Goal: Task Accomplishment & Management: Use online tool/utility

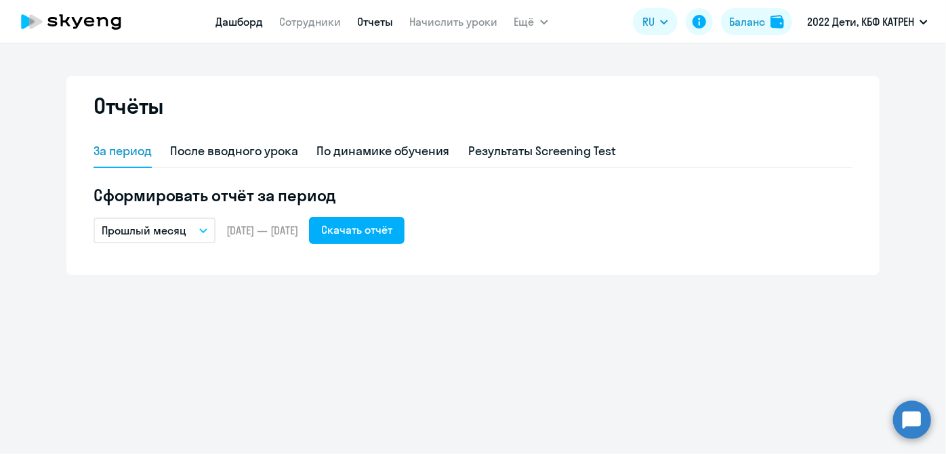
click at [218, 23] on link "Дашборд" at bounding box center [239, 22] width 47 height 14
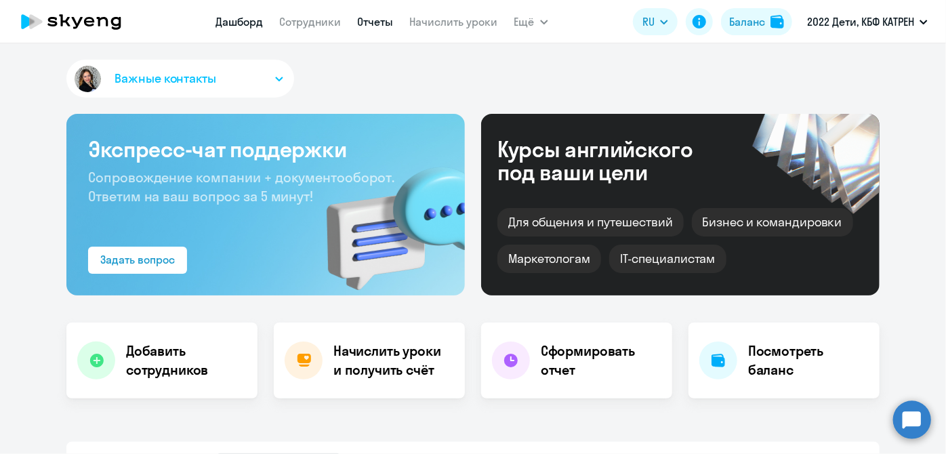
click at [387, 20] on link "Отчеты" at bounding box center [376, 22] width 36 height 14
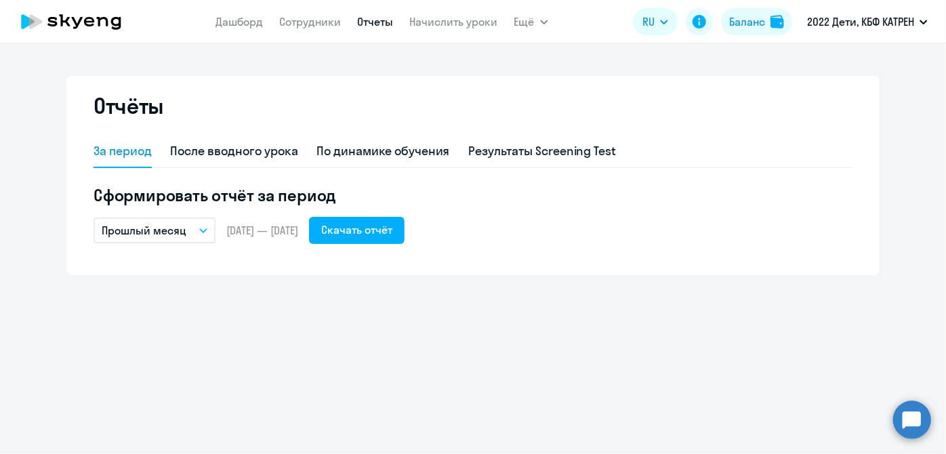
click at [438, 30] on nav "[PERSON_NAME] Отчеты Начислить уроки" at bounding box center [357, 21] width 282 height 27
click at [441, 22] on link "Начислить уроки" at bounding box center [454, 22] width 88 height 14
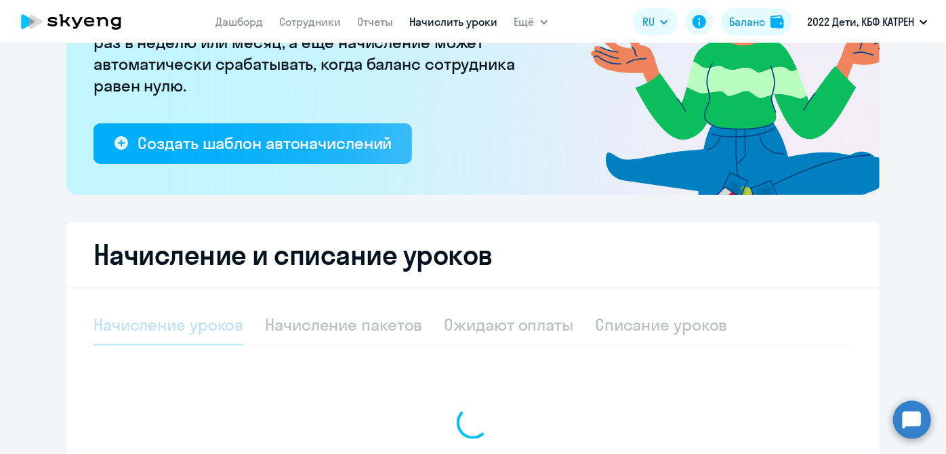
select select "10"
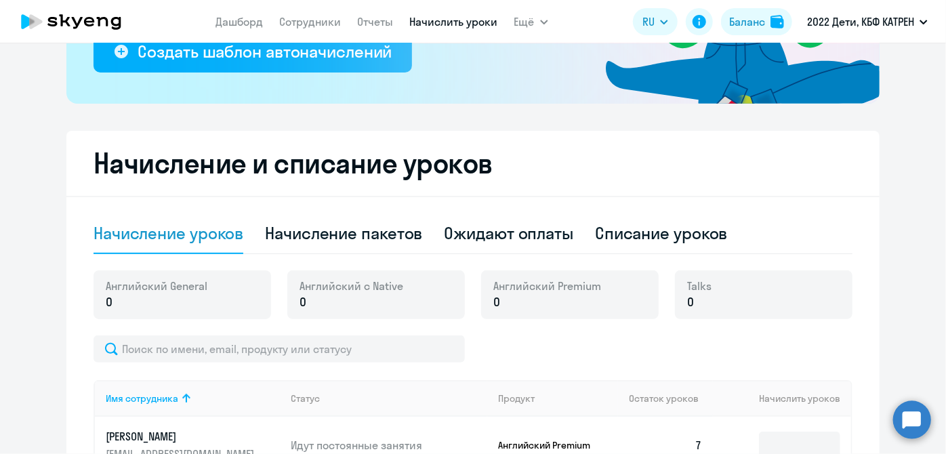
scroll to position [369, 0]
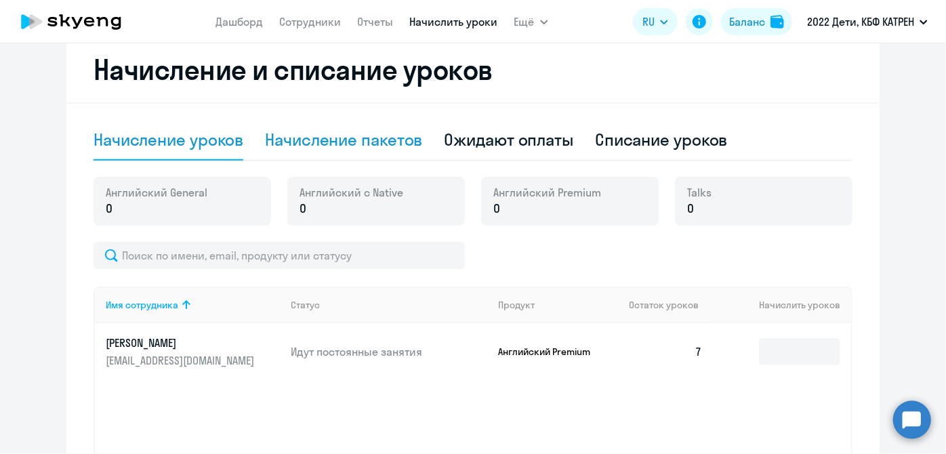
click at [364, 150] on div "Начисление пакетов" at bounding box center [343, 140] width 157 height 41
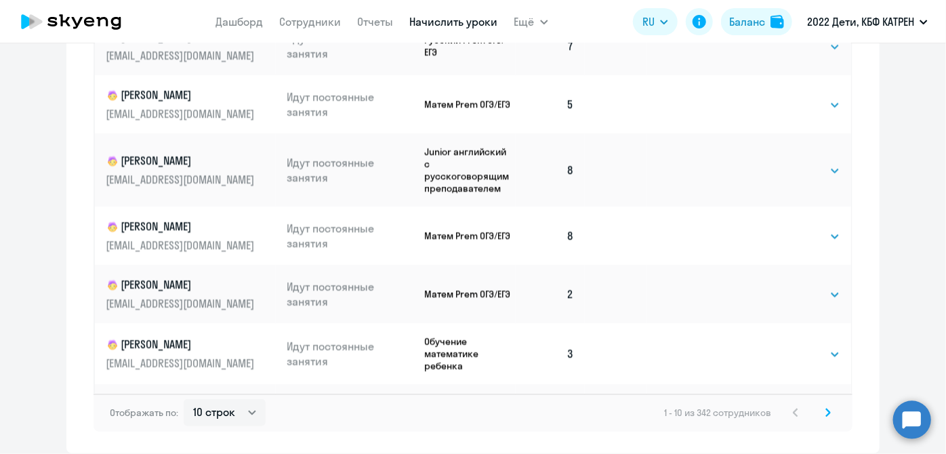
scroll to position [976, 0]
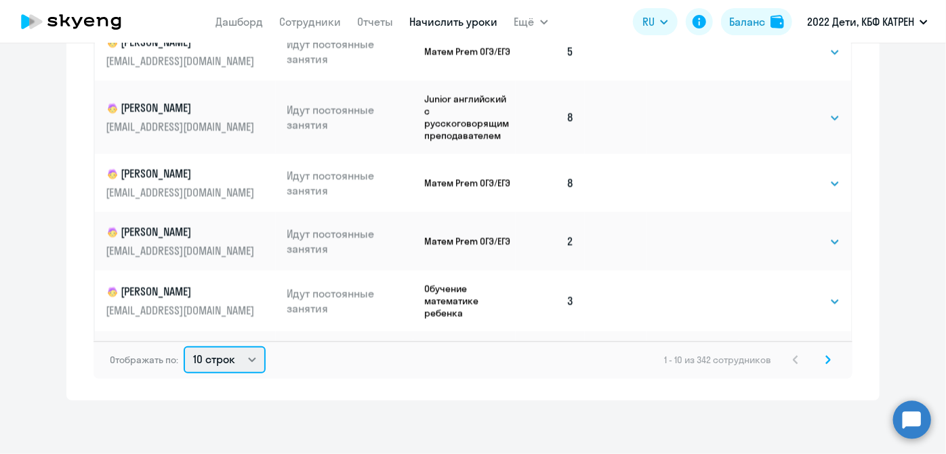
click at [251, 363] on select "10 строк 30 строк 50 строк" at bounding box center [225, 359] width 82 height 27
select select "50"
click at [184, 346] on select "10 строк 30 строк 50 строк" at bounding box center [225, 359] width 82 height 27
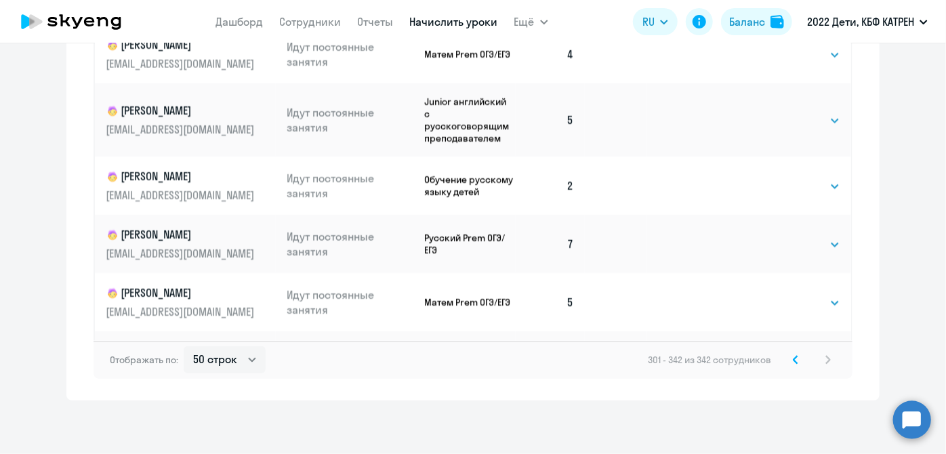
click at [654, 365] on svg-icon at bounding box center [795, 360] width 16 height 16
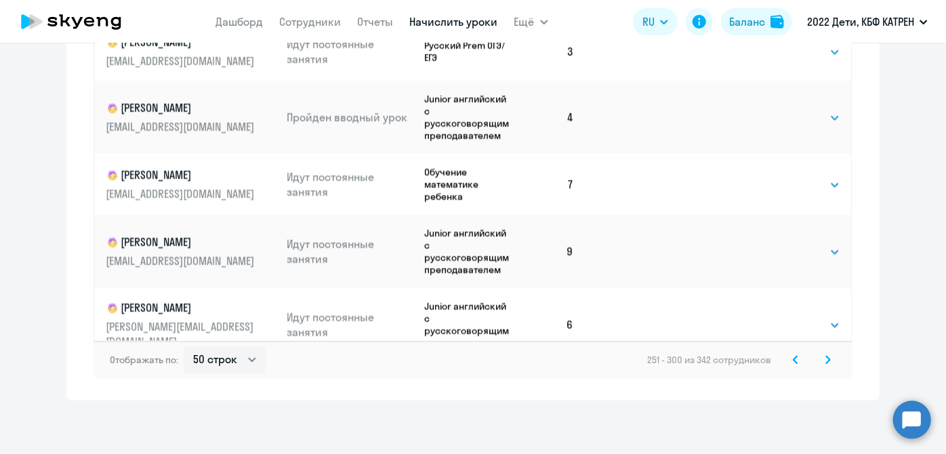
click at [654, 365] on svg-icon at bounding box center [795, 360] width 16 height 16
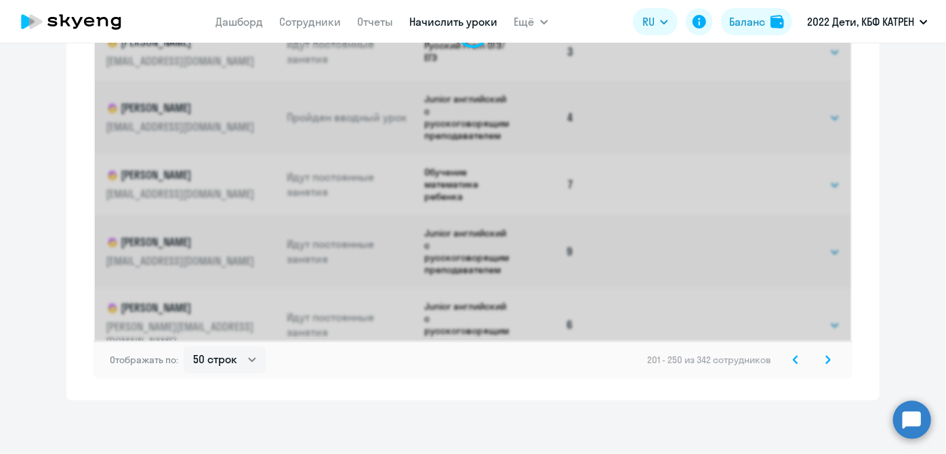
click at [654, 365] on svg-icon at bounding box center [795, 360] width 16 height 16
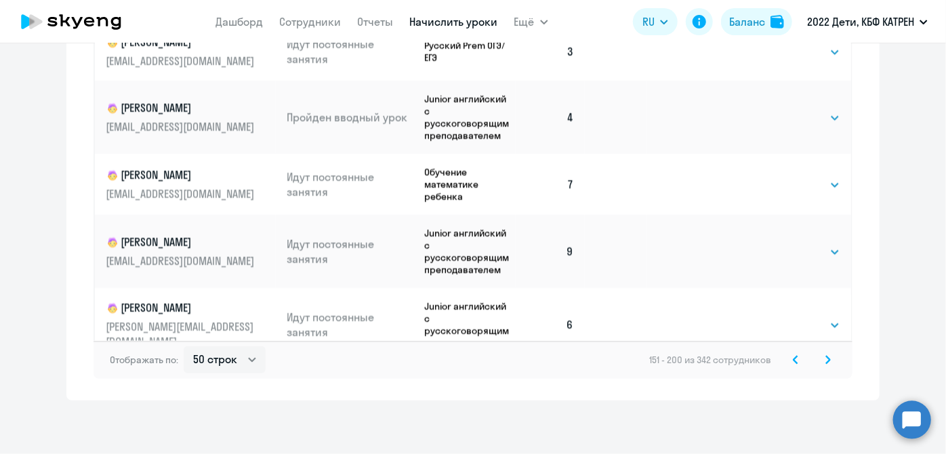
click at [654, 365] on svg-icon at bounding box center [795, 360] width 16 height 16
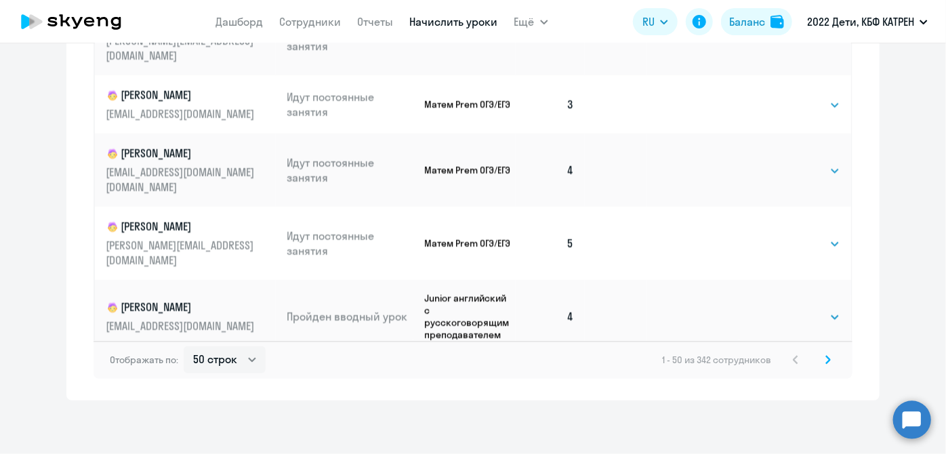
scroll to position [2478, 0]
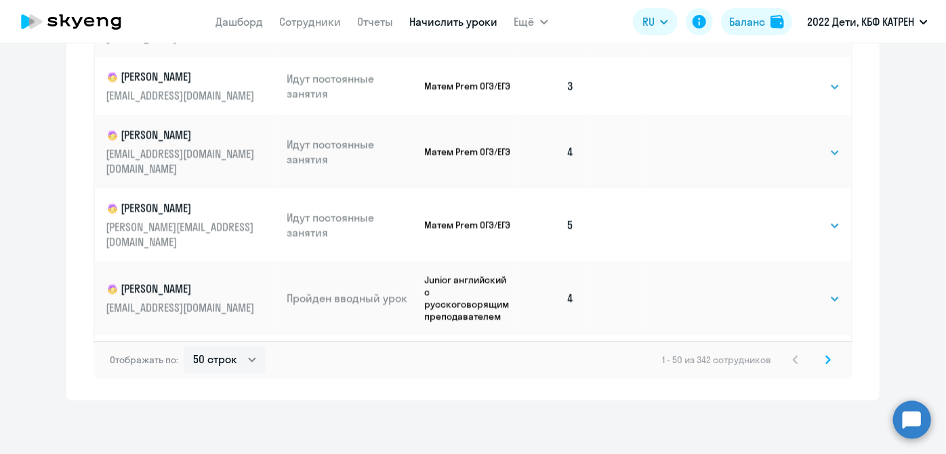
click at [654, 358] on svg-icon at bounding box center [828, 360] width 16 height 16
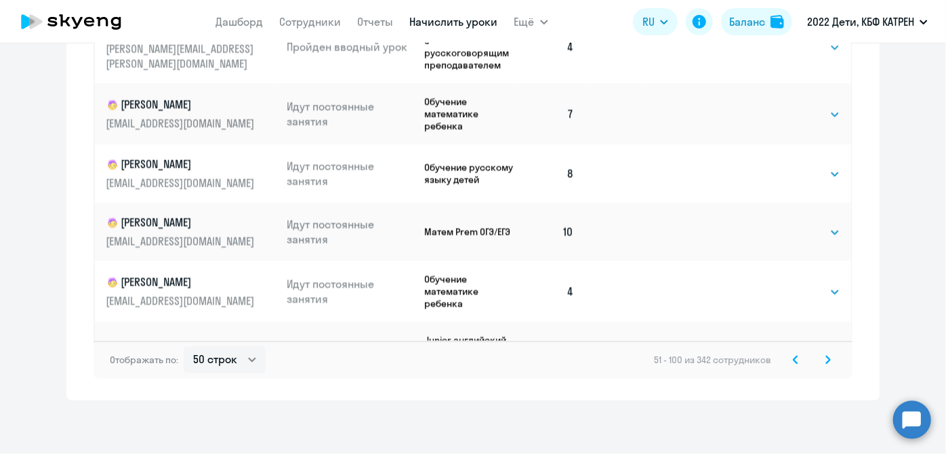
click at [654, 358] on icon at bounding box center [828, 359] width 4 height 7
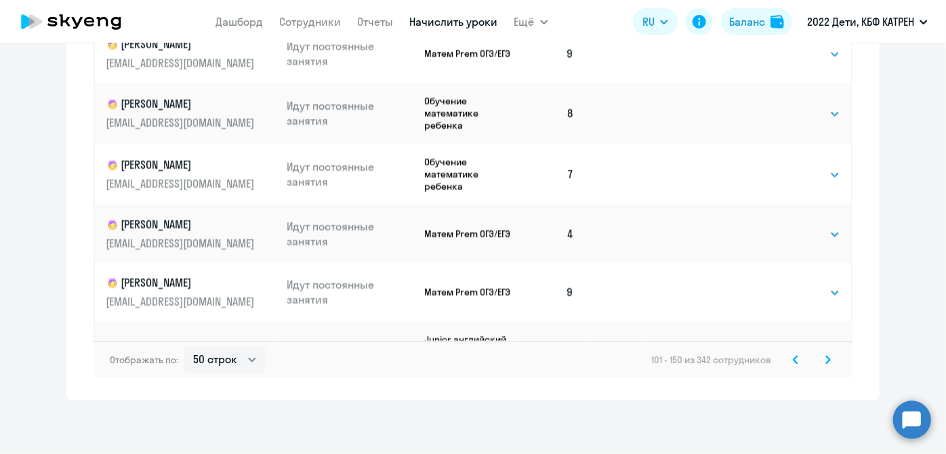
scroll to position [2550, 0]
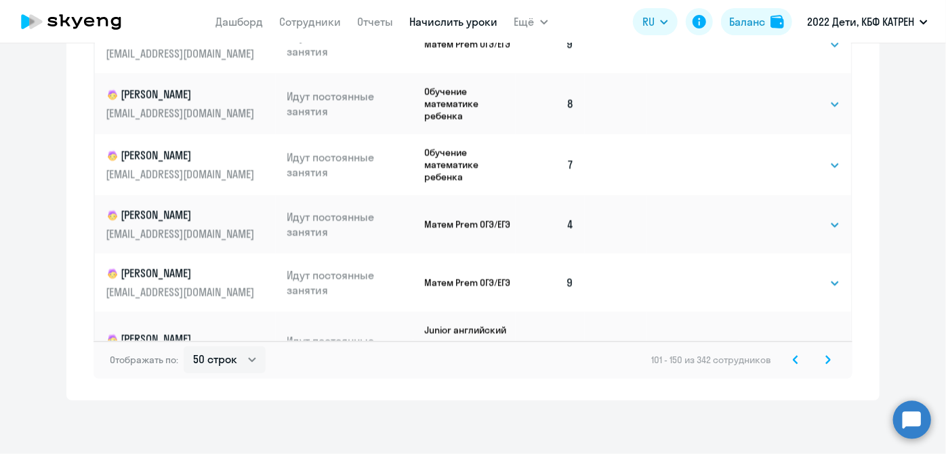
click at [654, 364] on svg-icon at bounding box center [828, 360] width 16 height 16
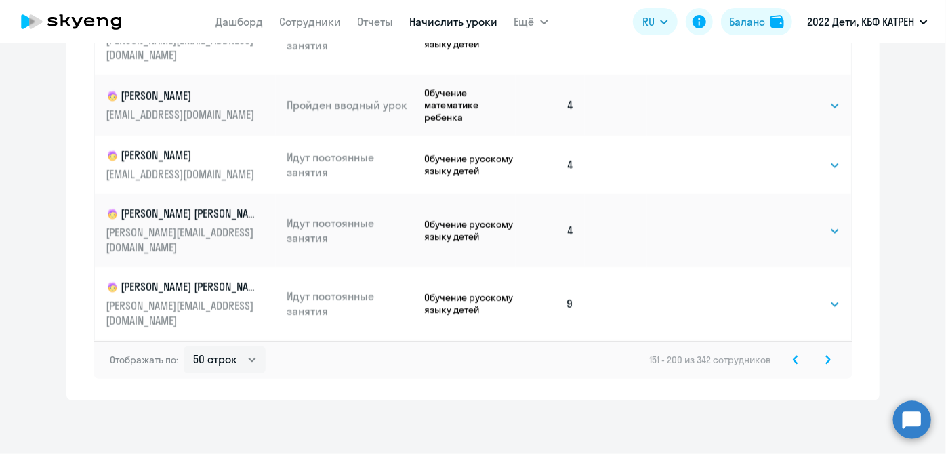
scroll to position [2548, 0]
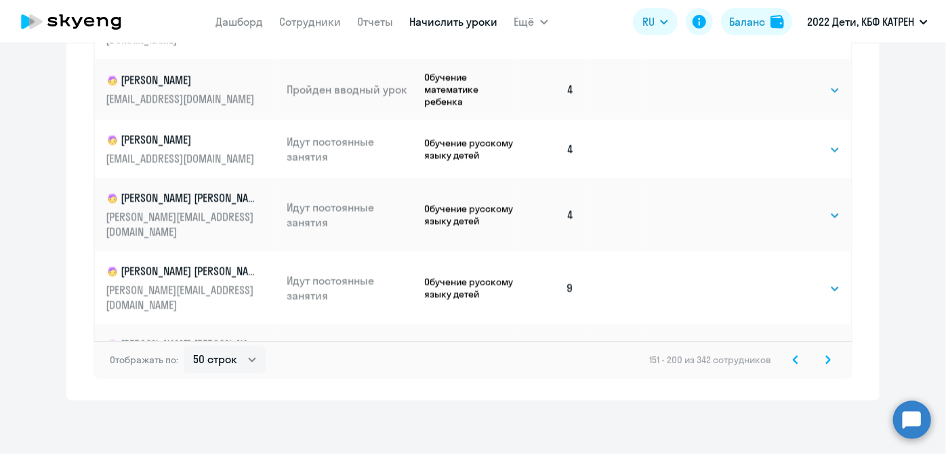
click at [654, 362] on icon at bounding box center [828, 359] width 4 height 7
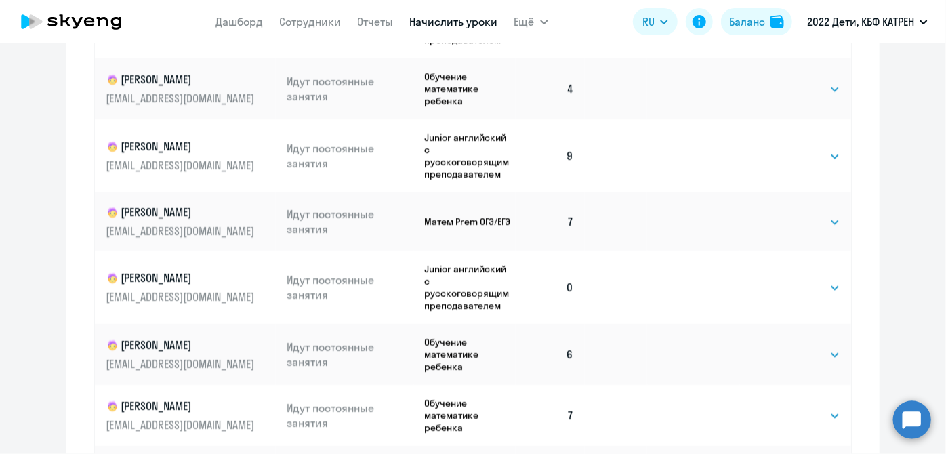
scroll to position [738, 0]
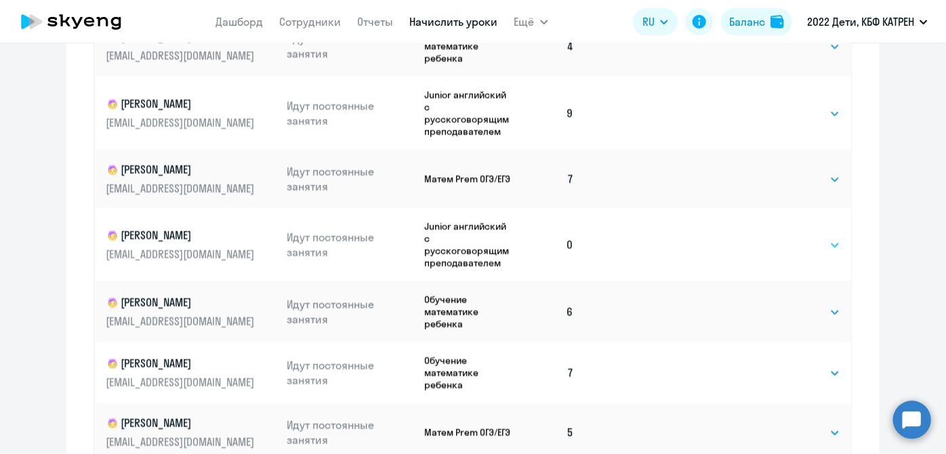
click at [654, 249] on select "Выбрать 4 8 16 32 64 128" at bounding box center [812, 245] width 56 height 16
select select "8"
click at [654, 240] on select "Выбрать 4 8 16 32 64 128" at bounding box center [812, 245] width 56 height 16
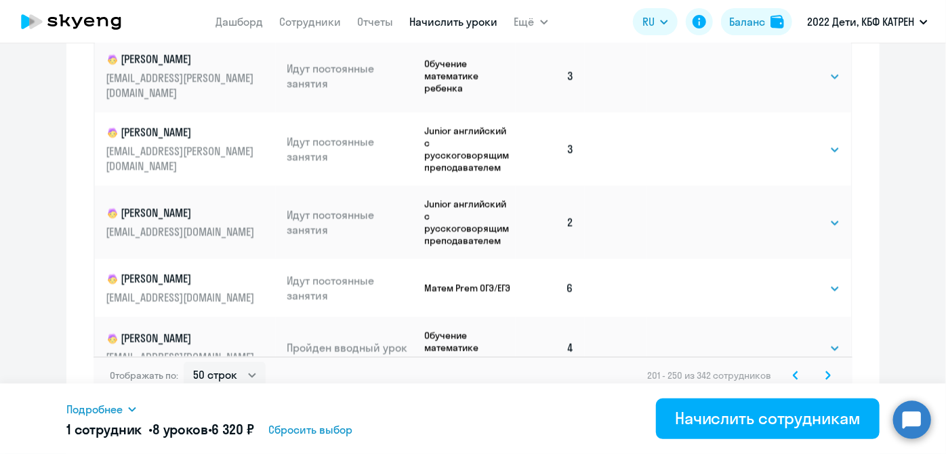
scroll to position [976, 0]
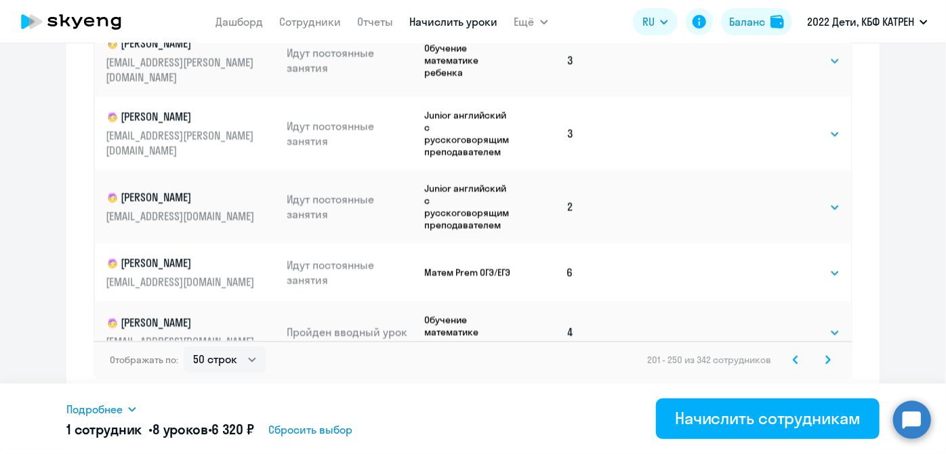
click at [654, 358] on icon at bounding box center [827, 359] width 5 height 9
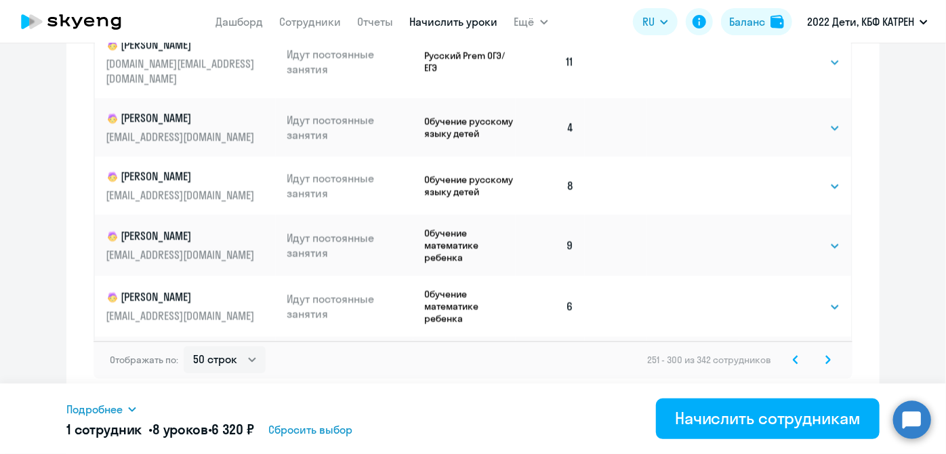
scroll to position [2575, 0]
click at [654, 364] on svg-icon at bounding box center [828, 360] width 16 height 16
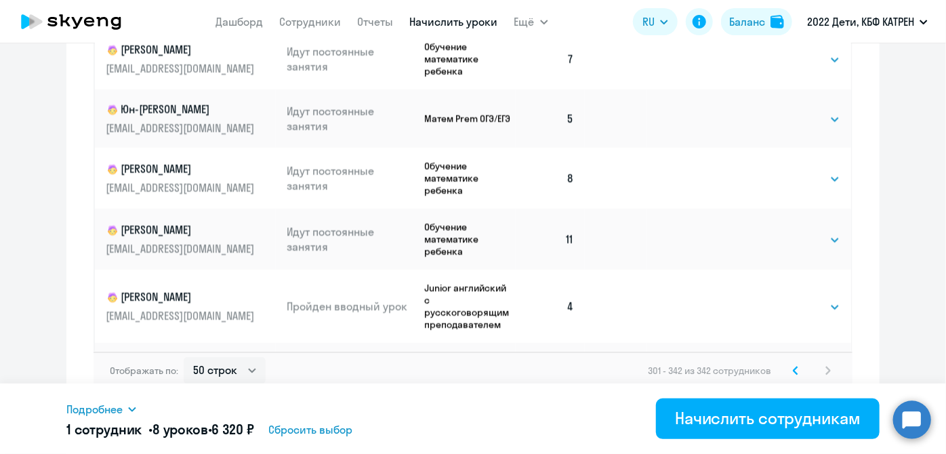
scroll to position [976, 0]
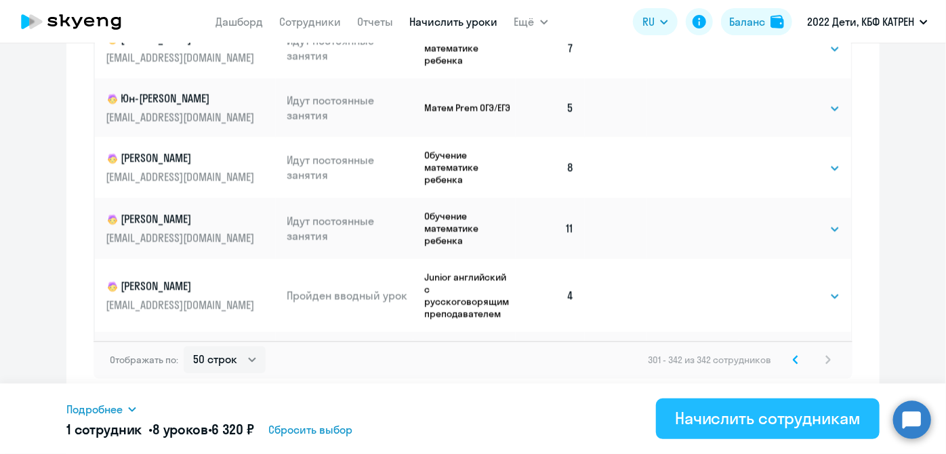
click at [654, 426] on div "Начислить сотрудникам" at bounding box center [768, 418] width 186 height 22
